Goal: Use online tool/utility: Utilize a website feature to perform a specific function

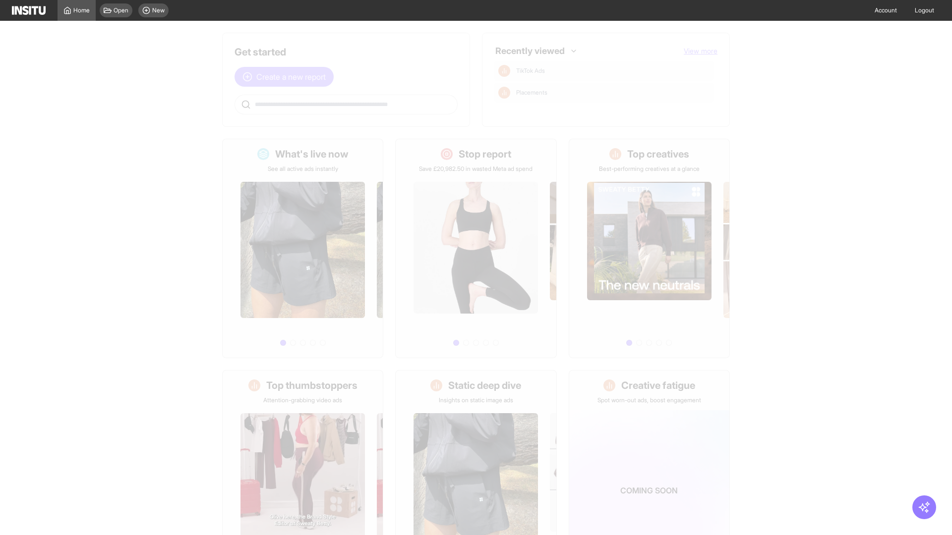
click at [286, 77] on span "Create a new report" at bounding box center [290, 77] width 69 height 12
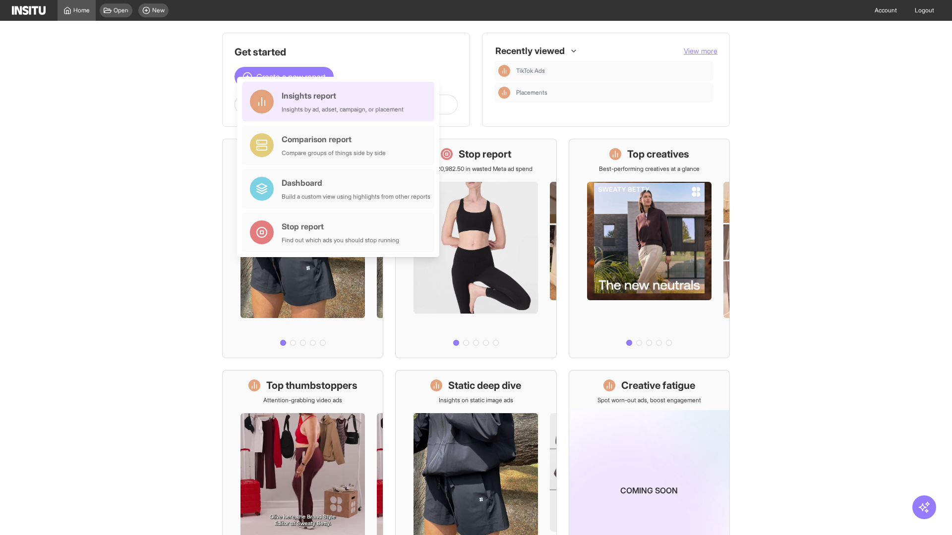
click at [341, 102] on div "Insights report Insights by ad, adset, campaign, or placement" at bounding box center [343, 102] width 122 height 24
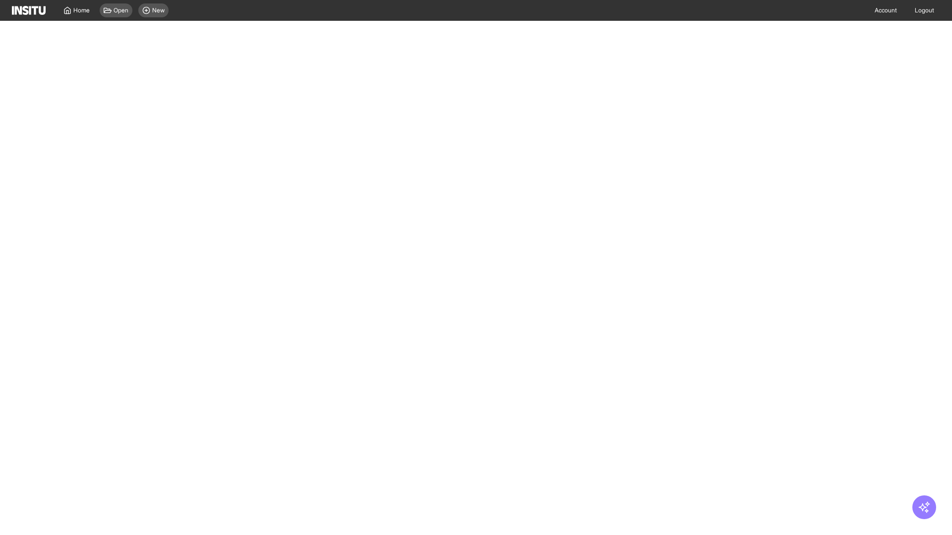
select select "**"
